Goal: Task Accomplishment & Management: Use online tool/utility

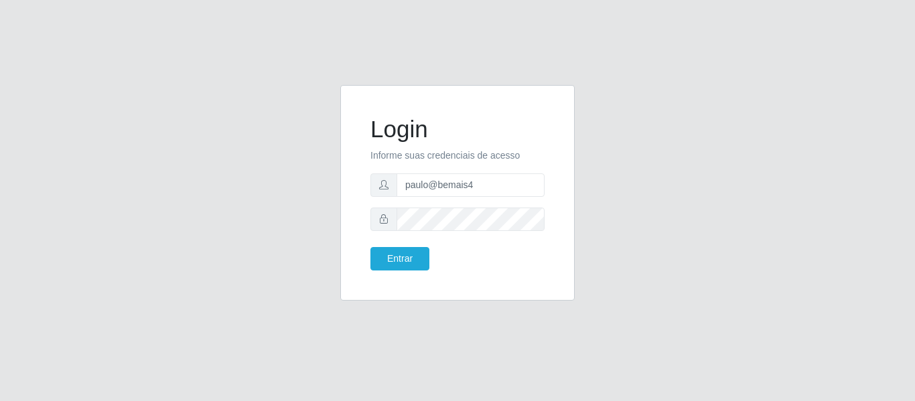
click at [387, 176] on div "paulo@bemais4" at bounding box center [458, 185] width 174 height 23
type input "juliomarques@carone"
click at [371, 247] on button "Entrar" at bounding box center [400, 258] width 59 height 23
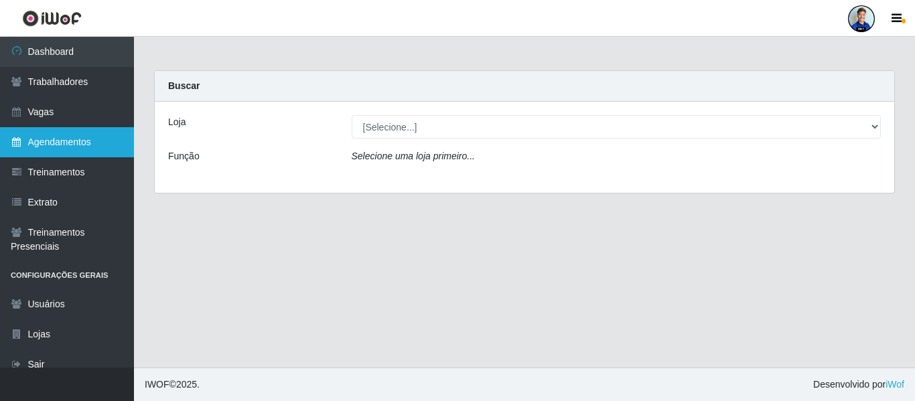
click at [51, 151] on link "Agendamentos" at bounding box center [67, 142] width 134 height 30
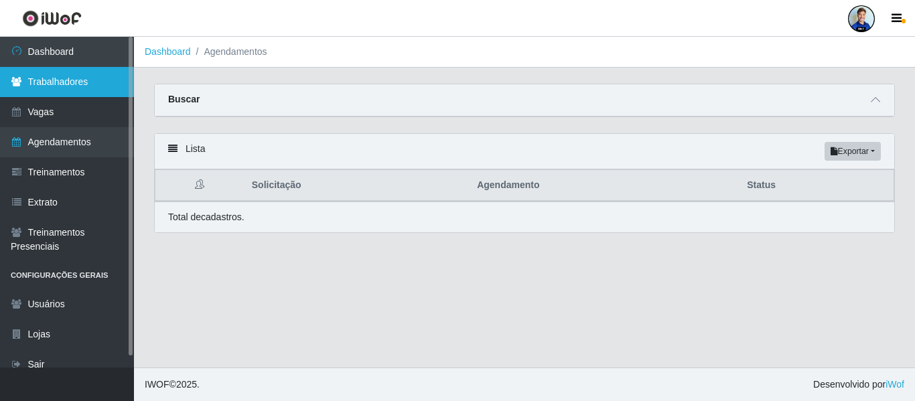
click at [62, 84] on link "Trabalhadores" at bounding box center [67, 82] width 134 height 30
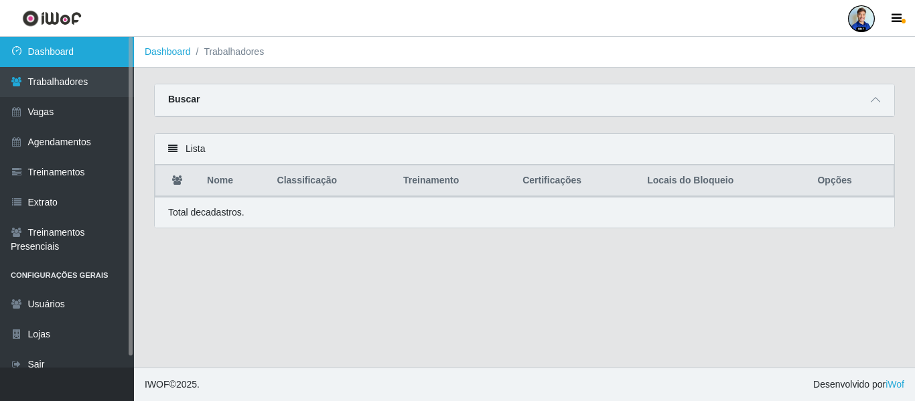
click at [60, 55] on link "Dashboard" at bounding box center [67, 52] width 134 height 30
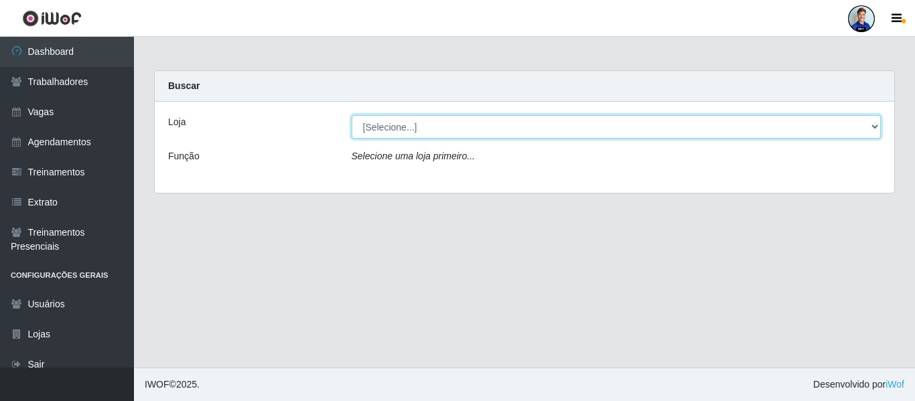
click at [877, 119] on select "[Selecione...] [GEOGRAPHIC_DATA] - [GEOGRAPHIC_DATA] [GEOGRAPHIC_DATA] - [GEOGR…" at bounding box center [617, 126] width 530 height 23
select select "507"
click at [352, 115] on select "[Selecione...] [GEOGRAPHIC_DATA] - [GEOGRAPHIC_DATA] [GEOGRAPHIC_DATA] - [GEOGR…" at bounding box center [617, 126] width 530 height 23
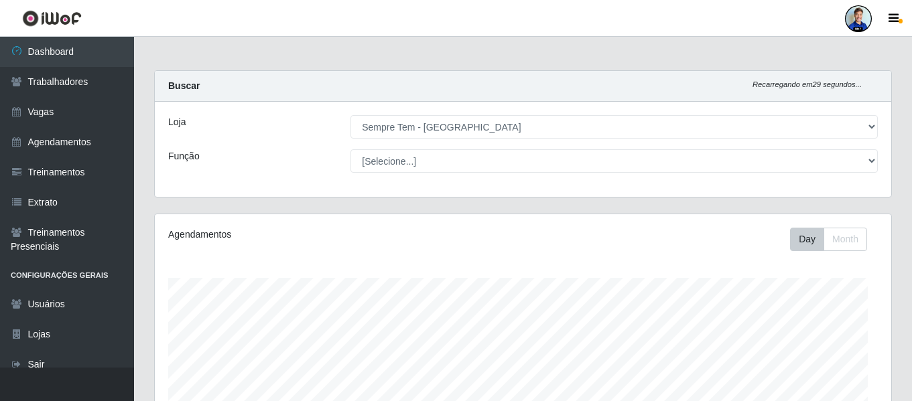
click at [243, 121] on div "Loja" at bounding box center [249, 126] width 182 height 23
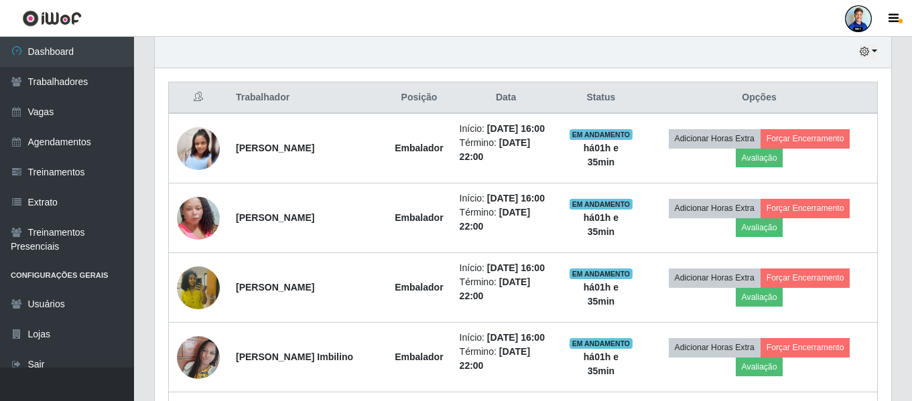
scroll to position [401, 0]
